Goal: Task Accomplishment & Management: Use online tool/utility

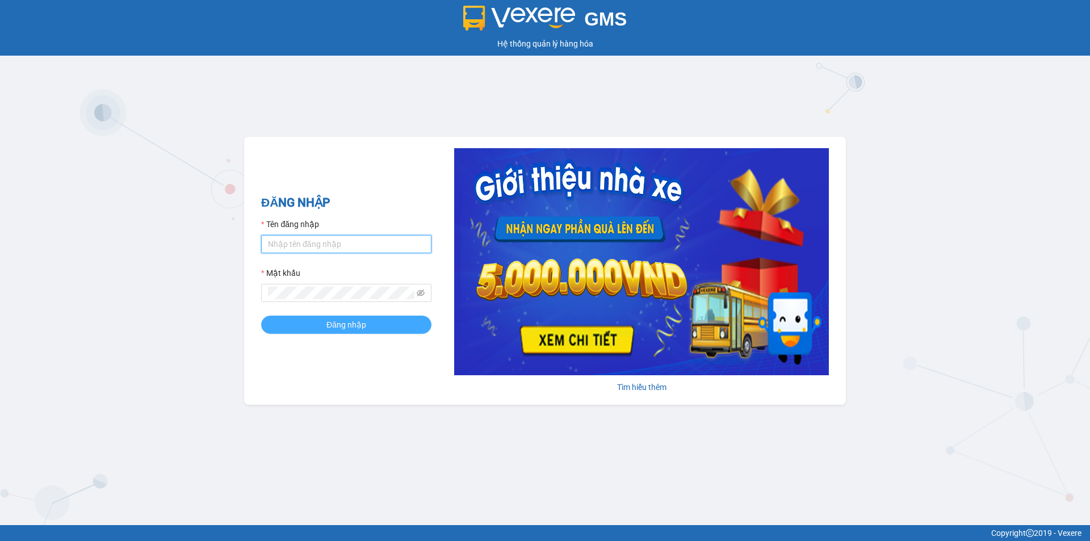
type input "haidang.hao"
click at [362, 318] on button "Đăng nhập" at bounding box center [346, 325] width 170 height 18
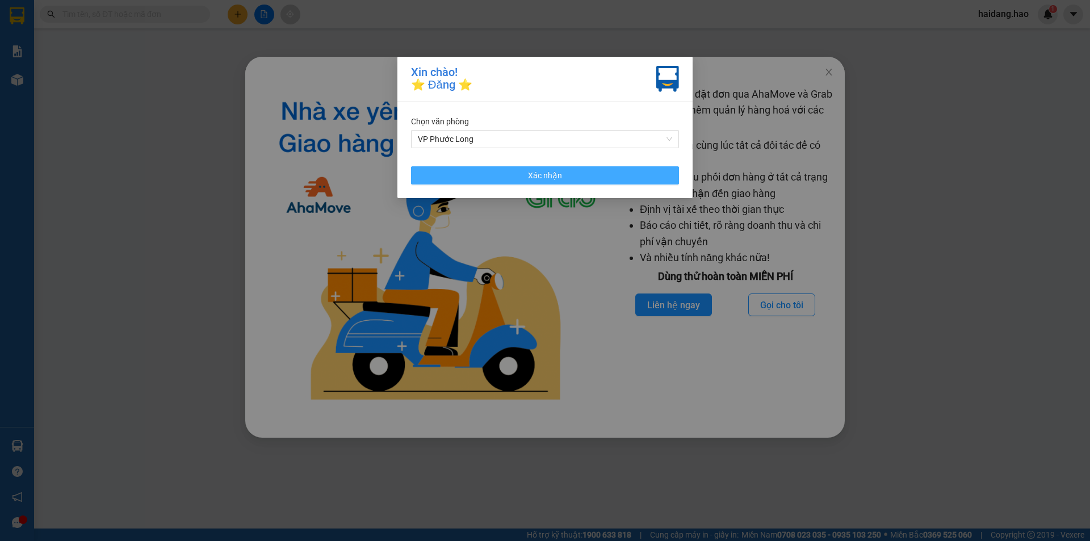
click at [426, 169] on button "Xác nhận" at bounding box center [545, 175] width 268 height 18
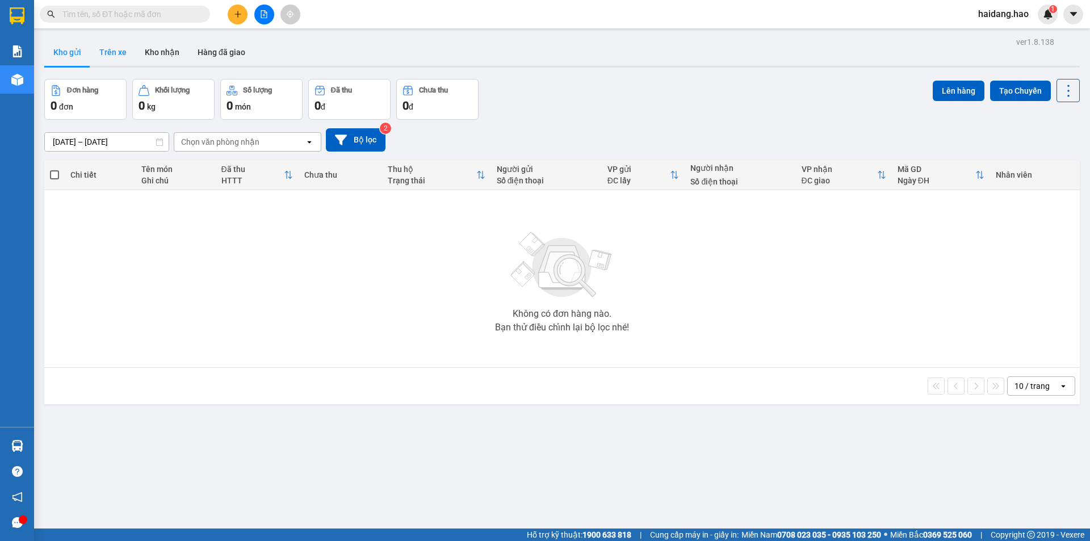
click at [120, 58] on button "Trên xe" at bounding box center [112, 52] width 45 height 27
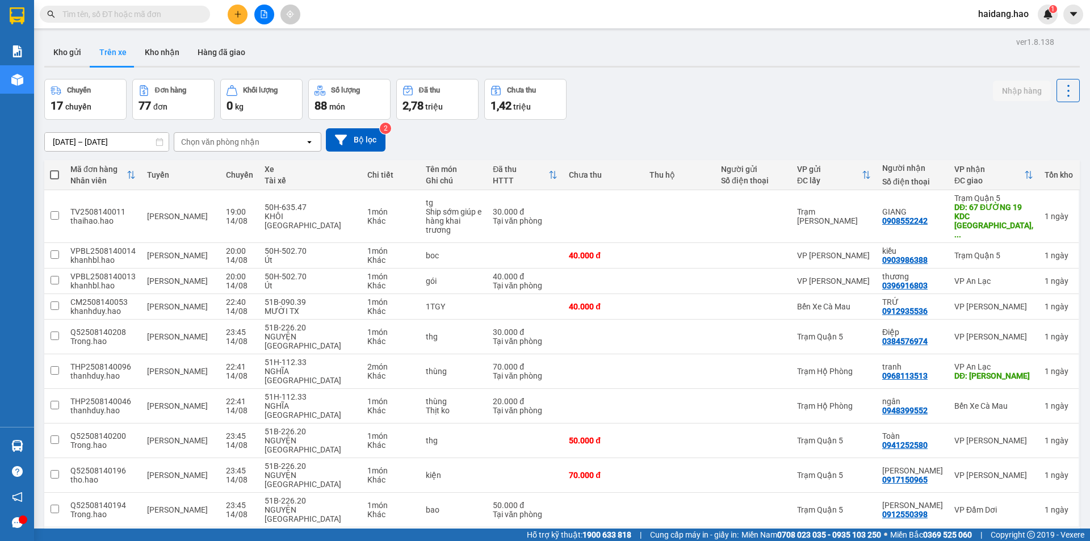
click at [244, 141] on div "Chọn văn phòng nhận" at bounding box center [220, 141] width 78 height 11
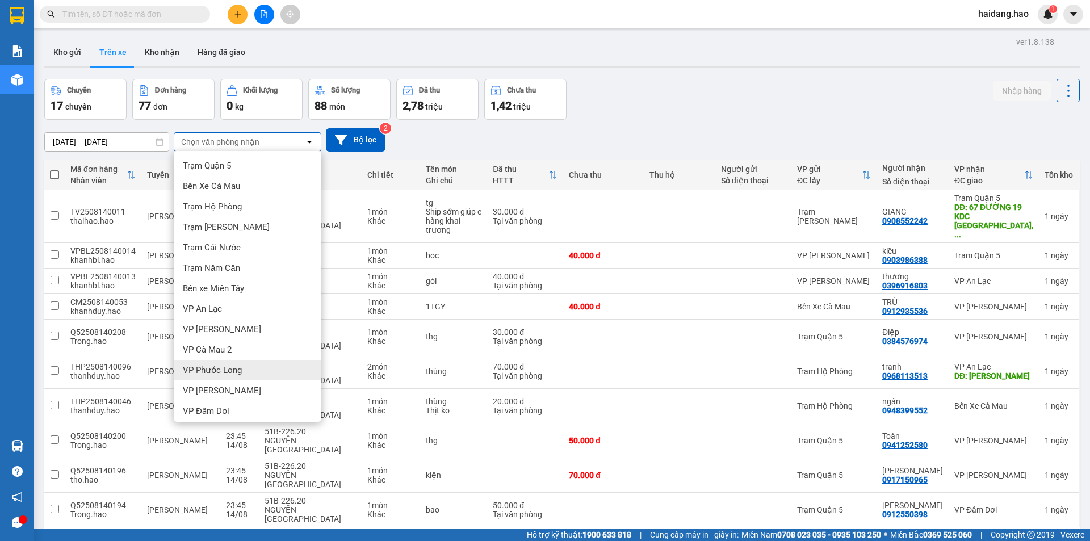
click at [270, 375] on div "VP Phước Long" at bounding box center [248, 370] width 148 height 20
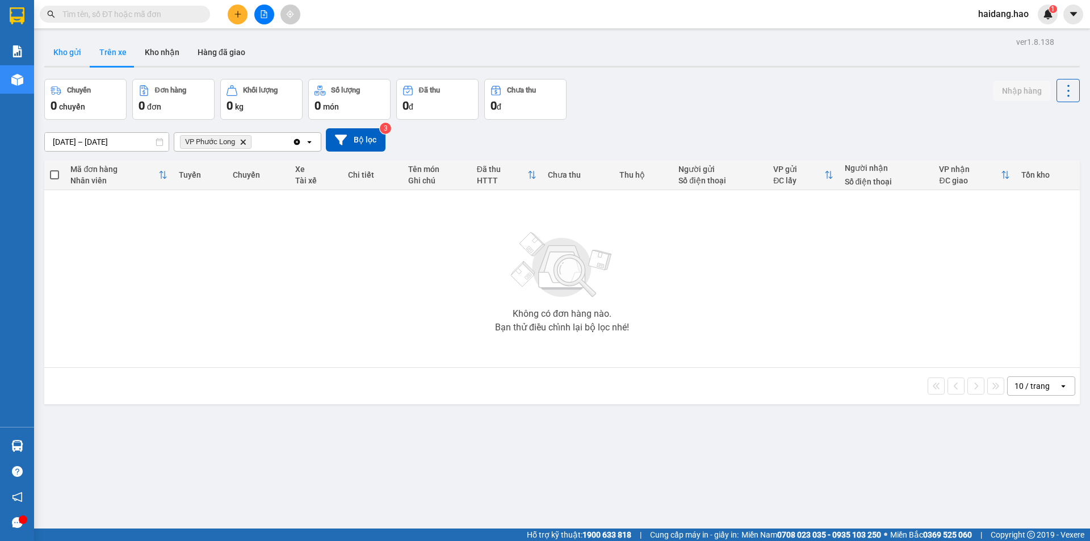
click at [81, 51] on button "Kho gửi" at bounding box center [67, 52] width 46 height 27
